Goal: Communication & Community: Ask a question

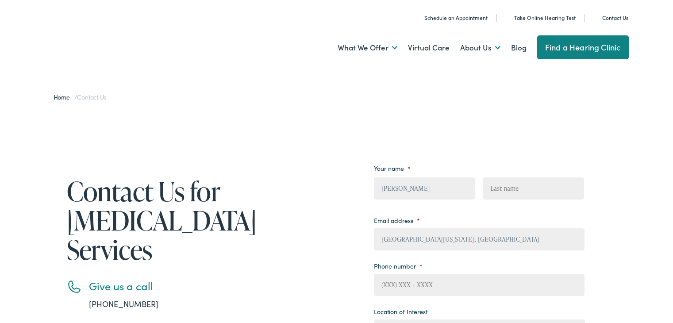
type textarea "Hi, Half of 2025 is already behind us, and your competitors are preparing for 2…"
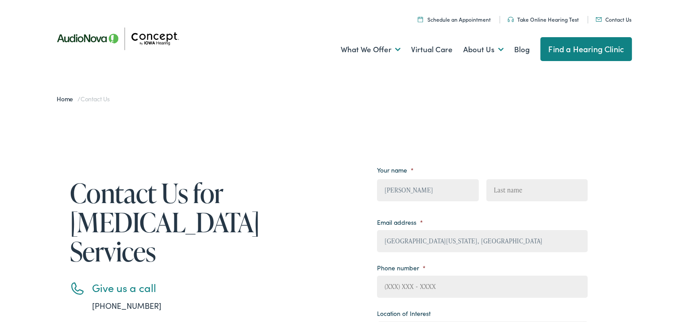
click at [528, 189] on input "Last" at bounding box center [536, 188] width 101 height 22
type input "[PERSON_NAME]"
click at [456, 189] on input "[PERSON_NAME]" at bounding box center [427, 188] width 101 height 22
type input "[PERSON_NAME]"
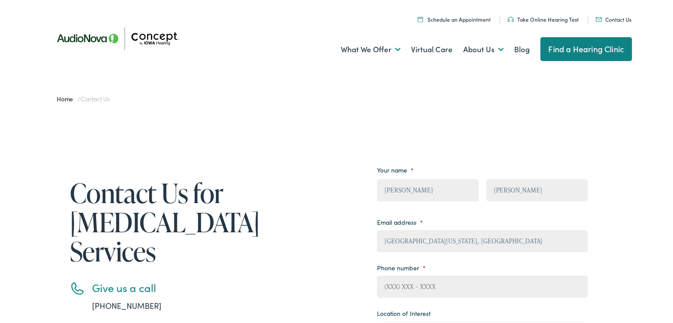
click at [395, 245] on input "[GEOGRAPHIC_DATA][US_STATE], [GEOGRAPHIC_DATA]" at bounding box center [482, 239] width 211 height 22
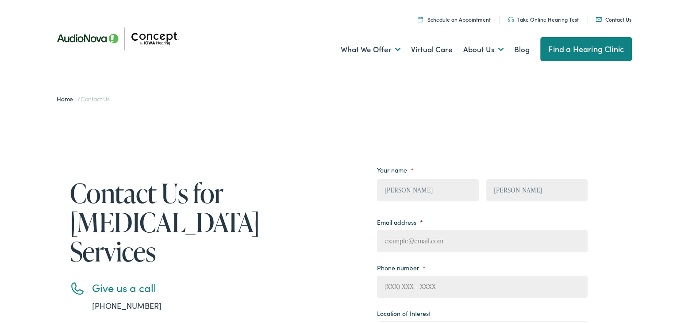
drag, startPoint x: 395, startPoint y: 245, endPoint x: 408, endPoint y: 243, distance: 13.8
click at [396, 244] on input "Email address *" at bounding box center [482, 239] width 211 height 22
click at [440, 245] on input "Email address *" at bounding box center [482, 239] width 211 height 22
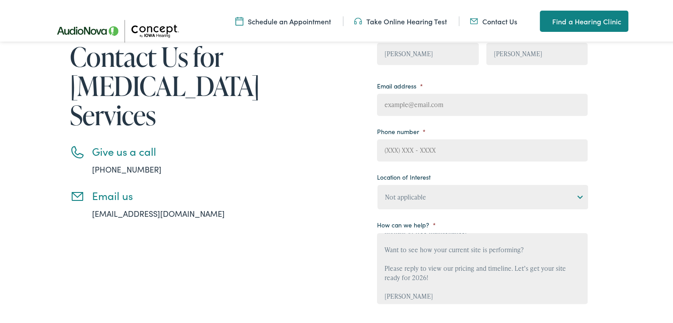
scroll to position [88, 0]
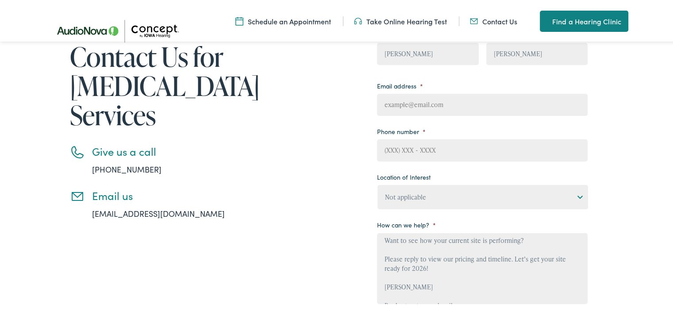
drag, startPoint x: 434, startPoint y: 192, endPoint x: 433, endPoint y: 200, distance: 8.0
click at [434, 194] on select "Not applicable Concept by [US_STATE] Hearing, [GEOGRAPHIC_DATA] Concept by [US_…" at bounding box center [482, 195] width 211 height 24
select select "Concept by [US_STATE] Hearing, [GEOGRAPHIC_DATA]"
click at [377, 184] on select "Not applicable Concept by [US_STATE] Hearing, [GEOGRAPHIC_DATA] Concept by [US_…" at bounding box center [482, 195] width 211 height 24
click at [411, 154] on input "Phone number *" at bounding box center [482, 149] width 211 height 22
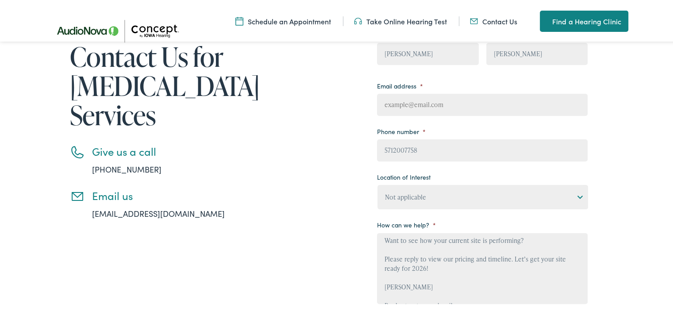
scroll to position [0, 0]
type input "5712007758"
click at [433, 279] on textarea "Hi, Half of 2025 is already behind us, and your competitors are preparing for 2…" at bounding box center [482, 266] width 211 height 71
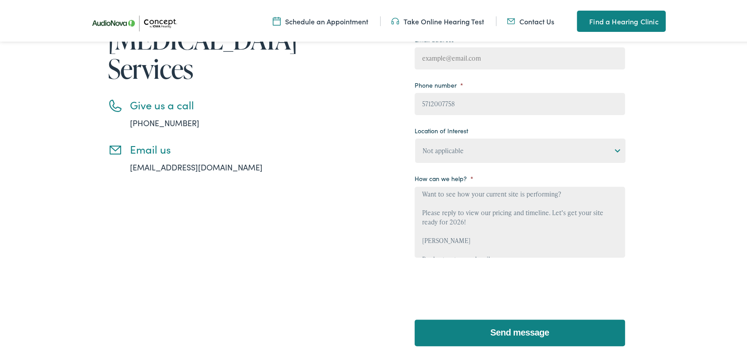
scroll to position [196, 0]
